Goal: Check status: Check status

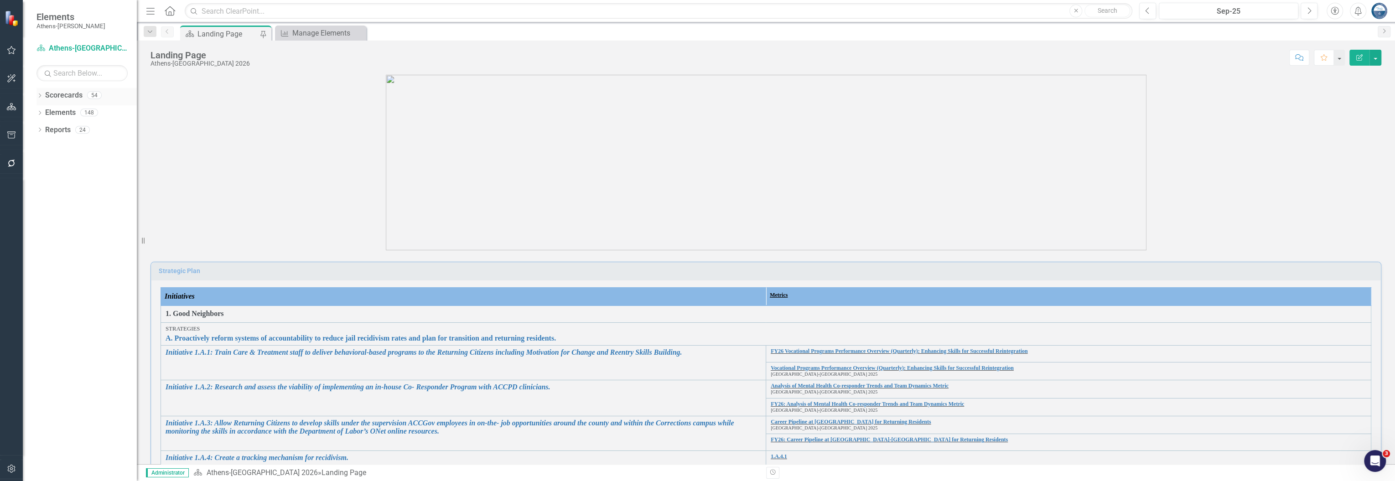
click at [39, 95] on icon "Dropdown" at bounding box center [39, 96] width 6 height 5
click at [64, 164] on link "[GEOGRAPHIC_DATA]-[GEOGRAPHIC_DATA] 2025" at bounding box center [93, 164] width 87 height 10
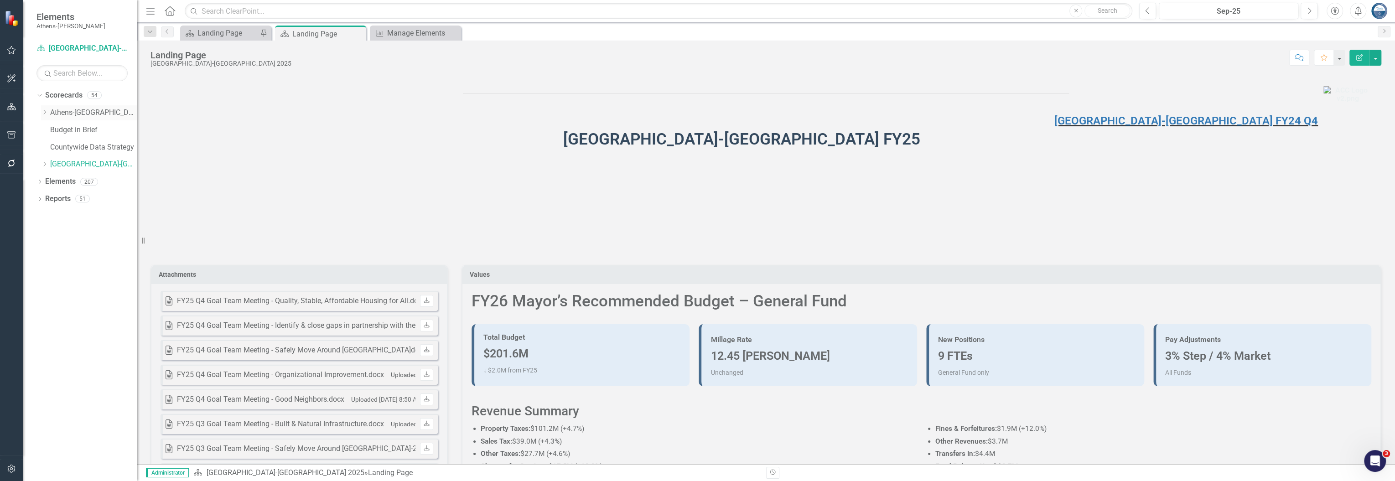
click at [73, 111] on link "Athens-[GEOGRAPHIC_DATA] 2026" at bounding box center [93, 113] width 87 height 10
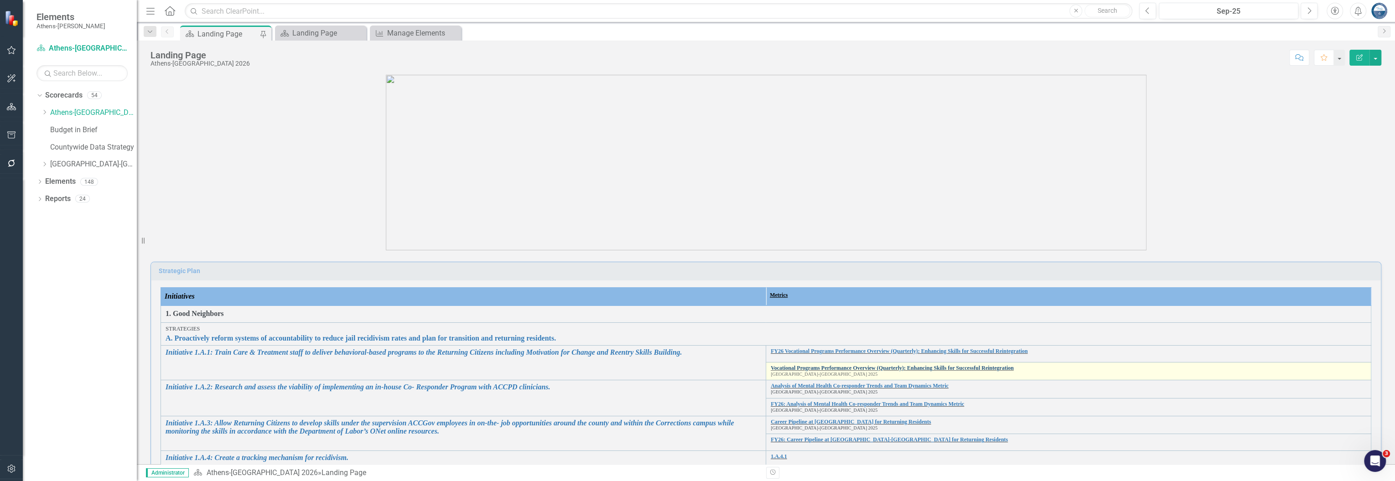
click at [718, 368] on link "Vocational Programs Performance Overview (Quarterly): Enhancing Skills for Succ…" at bounding box center [1069, 368] width 596 height 6
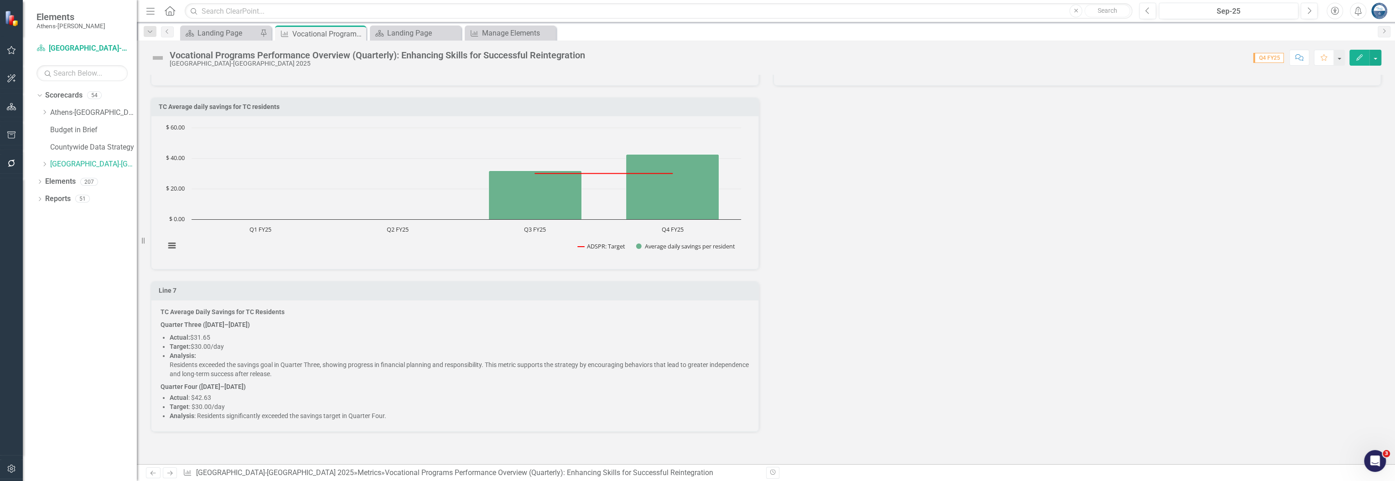
scroll to position [1554, 0]
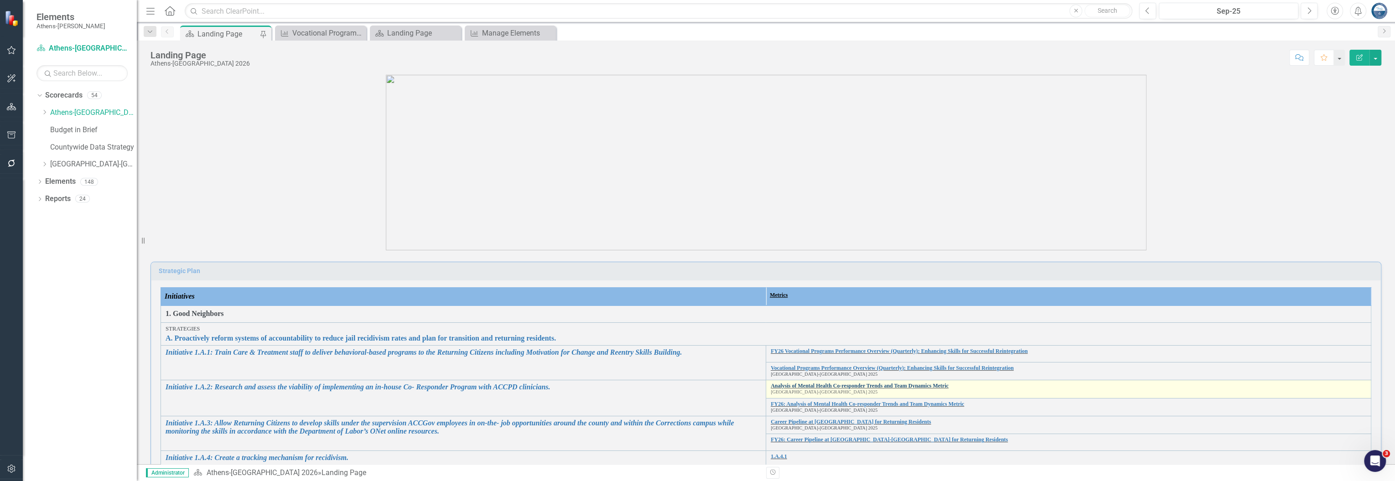
click at [718, 384] on link "Analysis of Mental Health Co-responder Trends and Team Dynamics Metric" at bounding box center [1069, 386] width 596 height 6
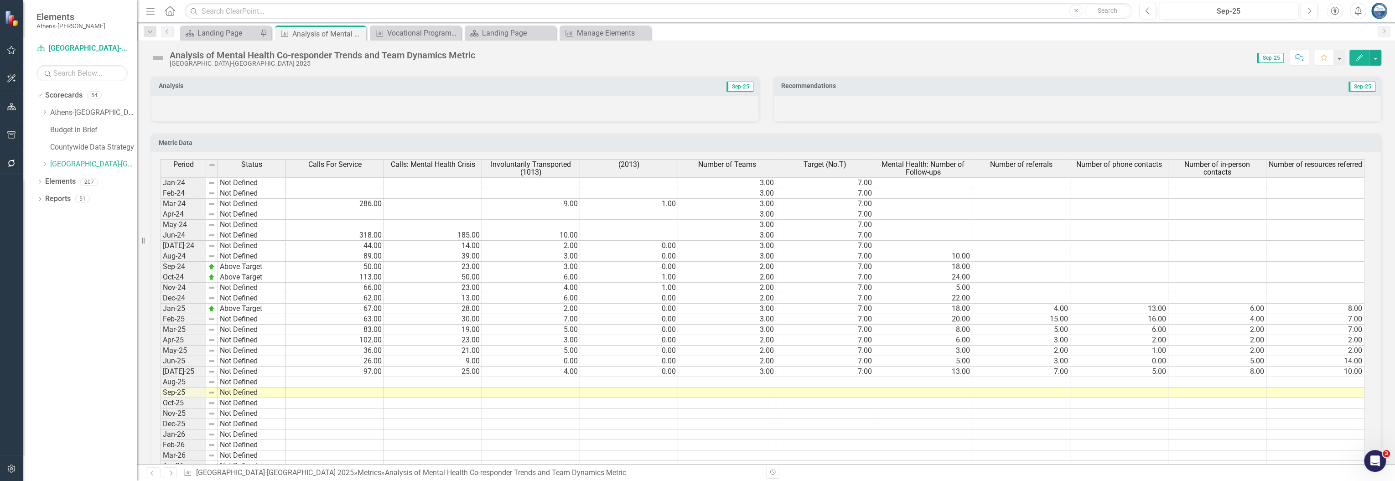
scroll to position [1459, 0]
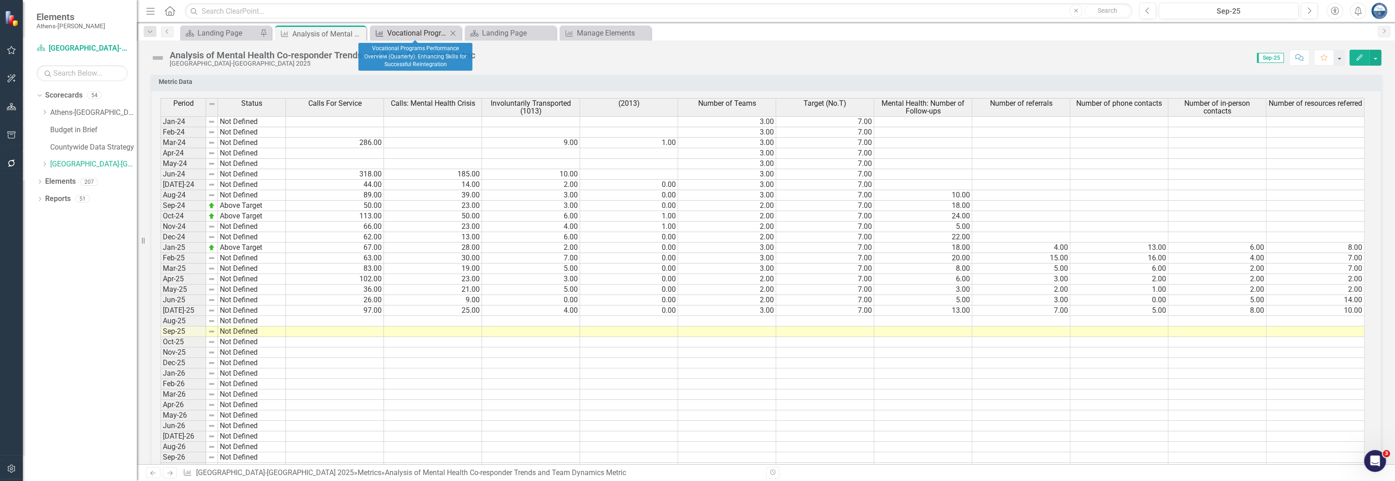
click at [404, 32] on div "Vocational Programs Performance Overview (Quarterly): Enhancing Skills for Succ…" at bounding box center [417, 32] width 60 height 11
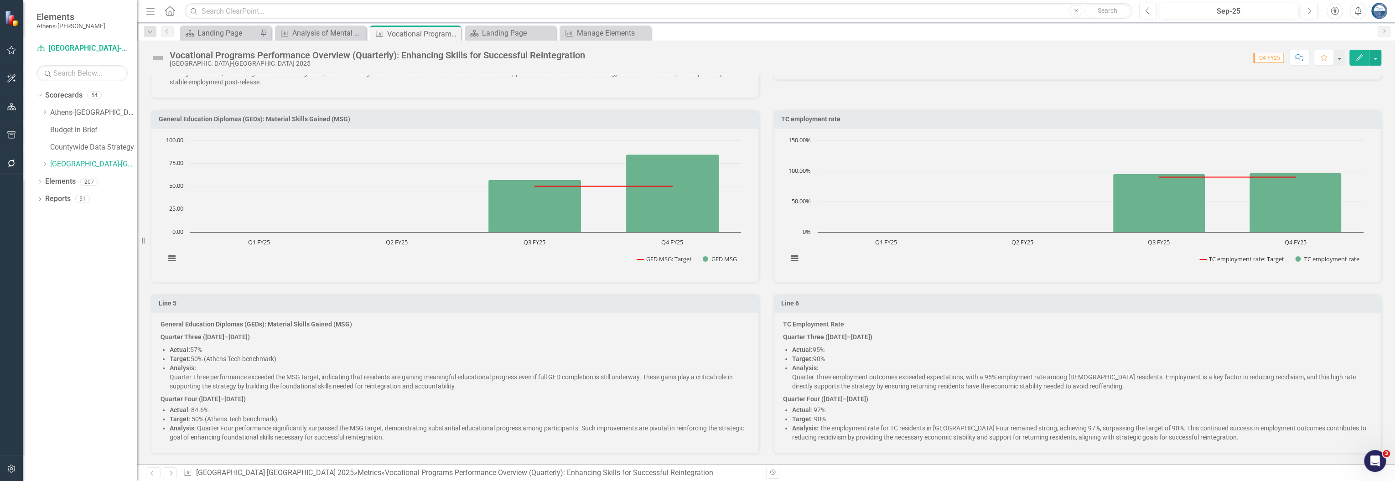
scroll to position [973, 0]
